Goal: Task Accomplishment & Management: Use online tool/utility

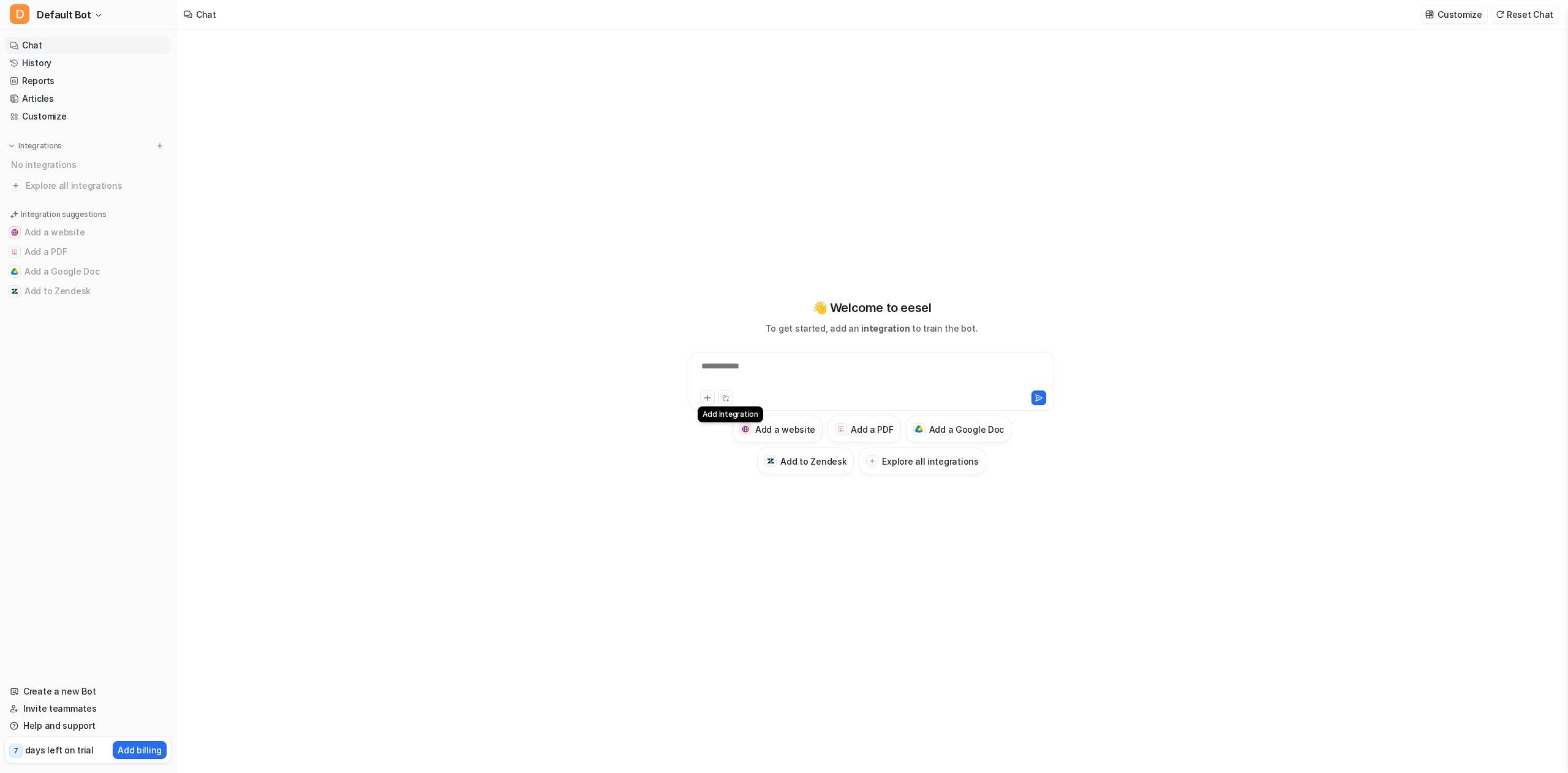
click at [707, 394] on icon at bounding box center [707, 397] width 9 height 9
type textarea "**********"
click at [62, 115] on link "Customize" at bounding box center [87, 116] width 166 height 17
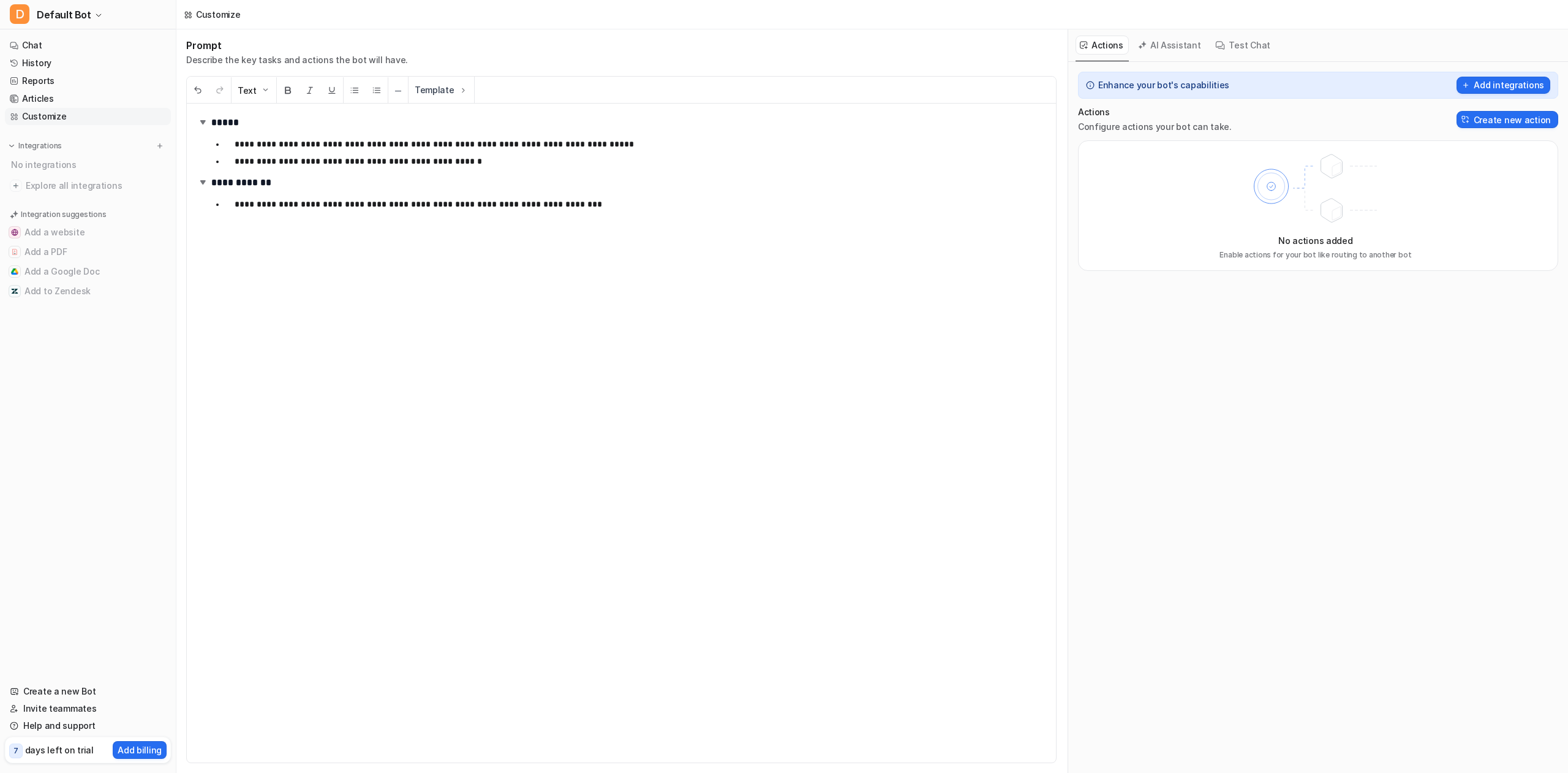
click at [62, 115] on link "Customize" at bounding box center [87, 116] width 166 height 17
click at [32, 46] on link "Chat" at bounding box center [87, 46] width 166 height 17
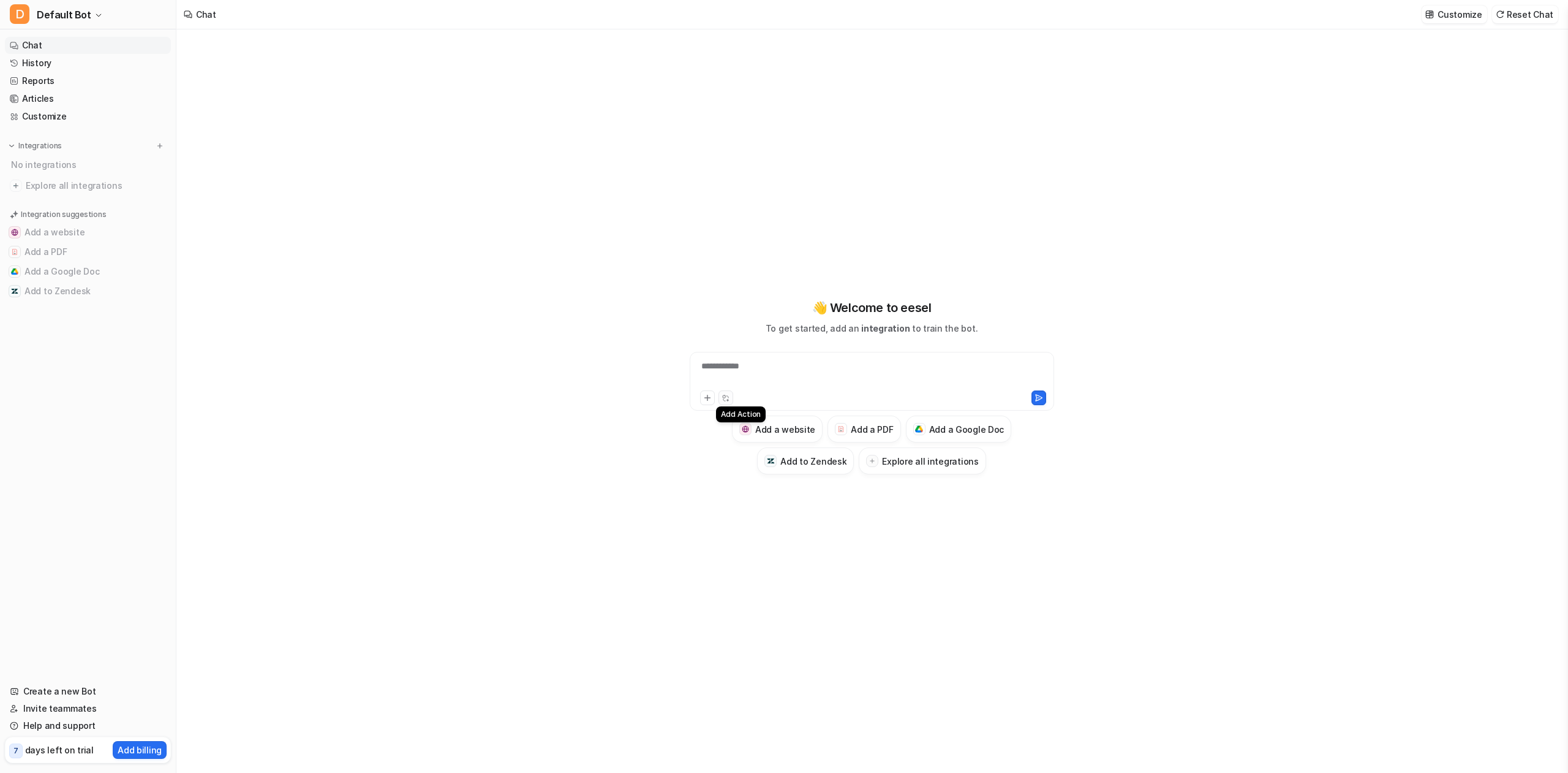
click at [719, 400] on button at bounding box center [726, 397] width 15 height 15
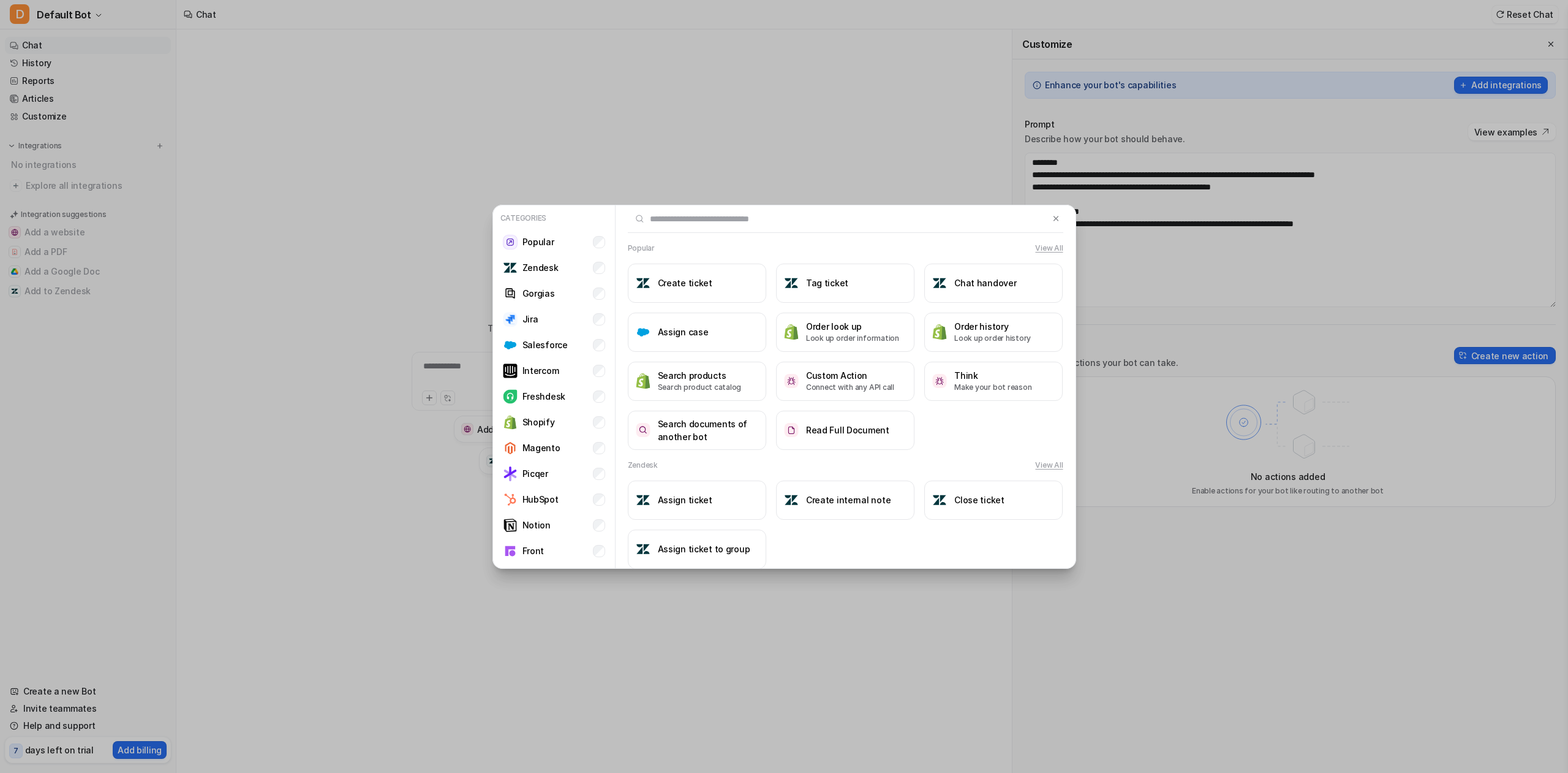
click at [318, 478] on div "Categories Popular Zendesk Gorgias Jira Salesforce Intercom Freshdesk Shopify M…" at bounding box center [784, 386] width 1568 height 773
